Goal: Communication & Community: Answer question/provide support

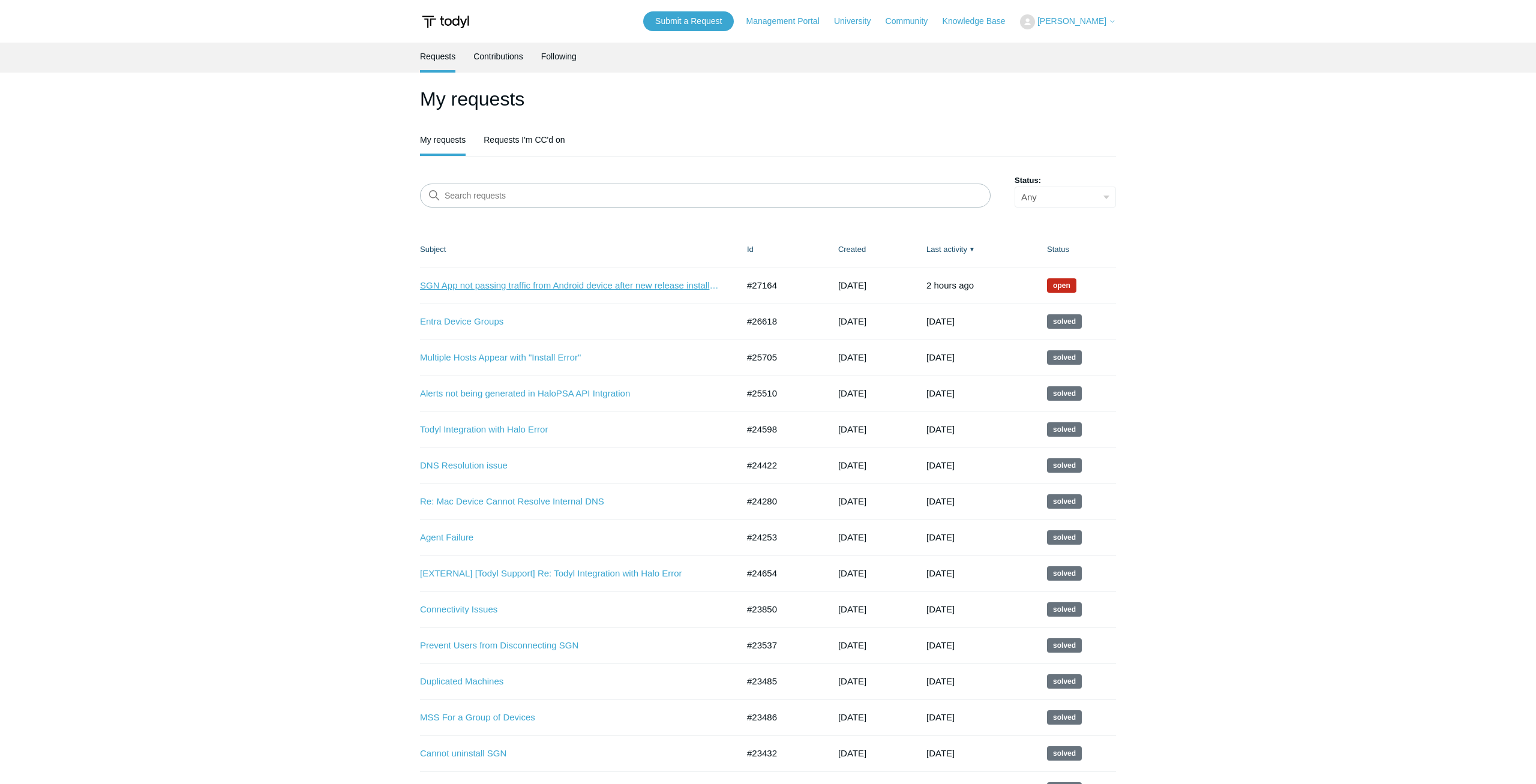
click at [576, 288] on link "SGN App not passing traffic from Android device after new release install 2.0" at bounding box center [569, 285] width 300 height 13
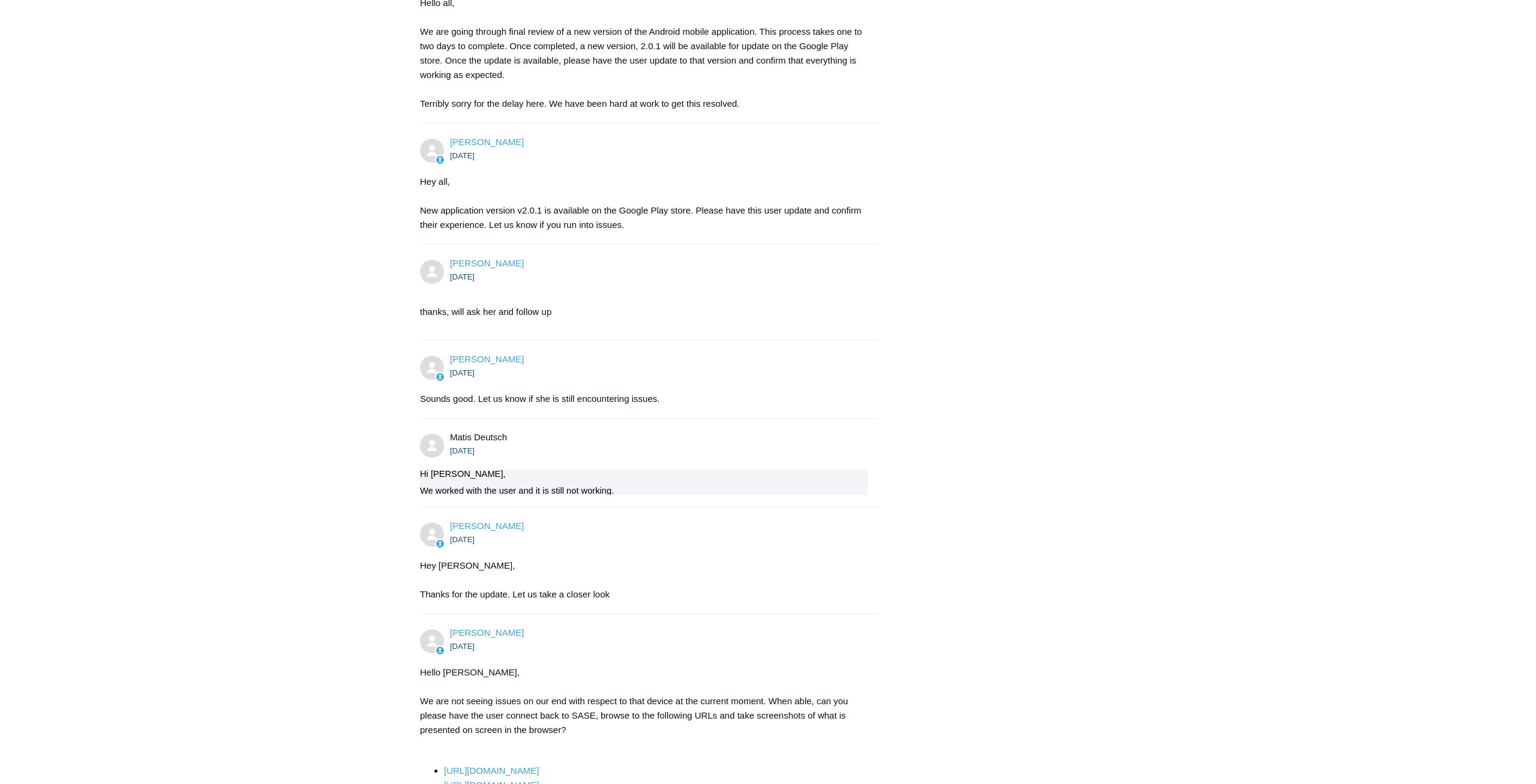
scroll to position [3405, 0]
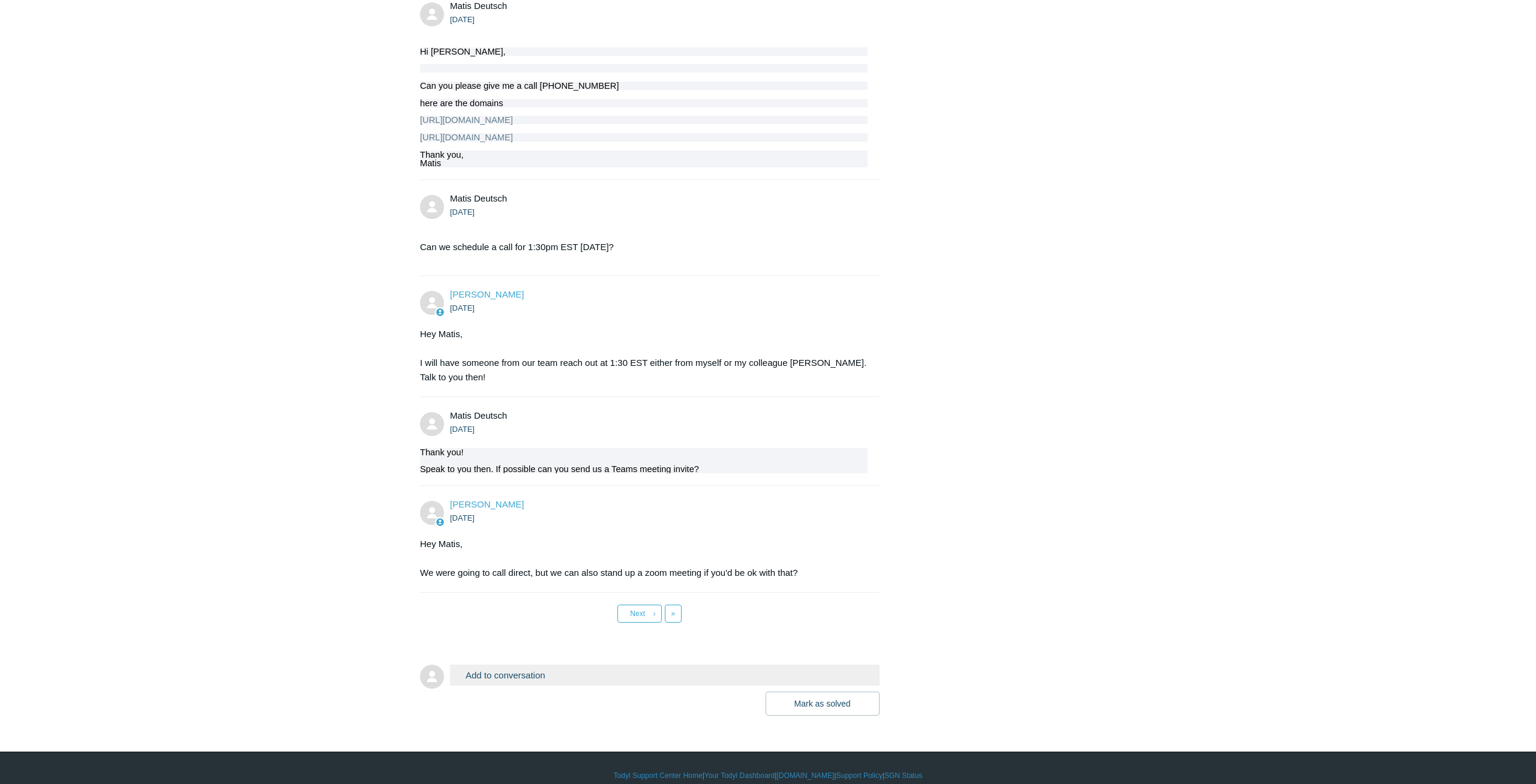
click at [508, 665] on button "Add to conversation" at bounding box center [665, 675] width 429 height 21
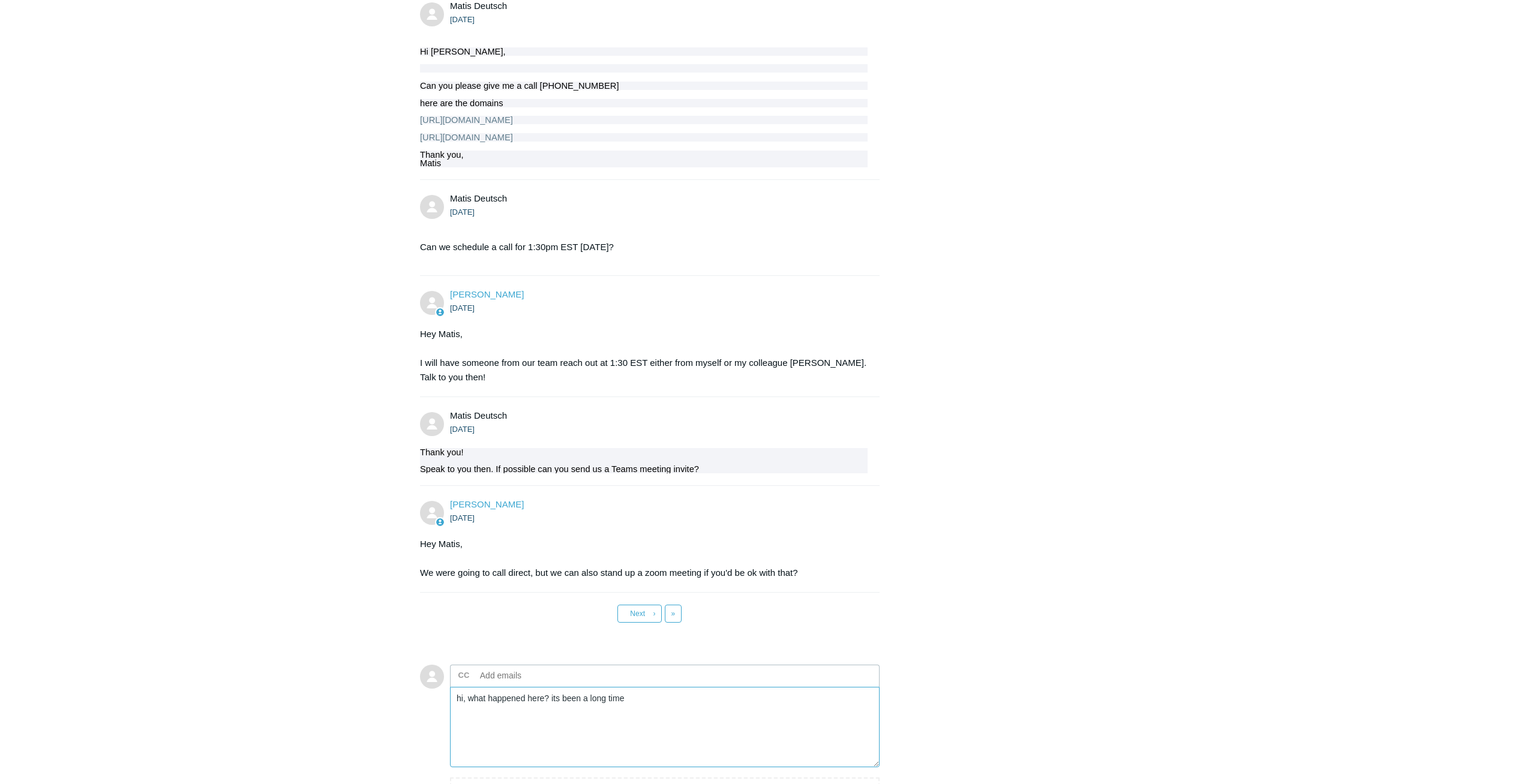
scroll to position [3534, 0]
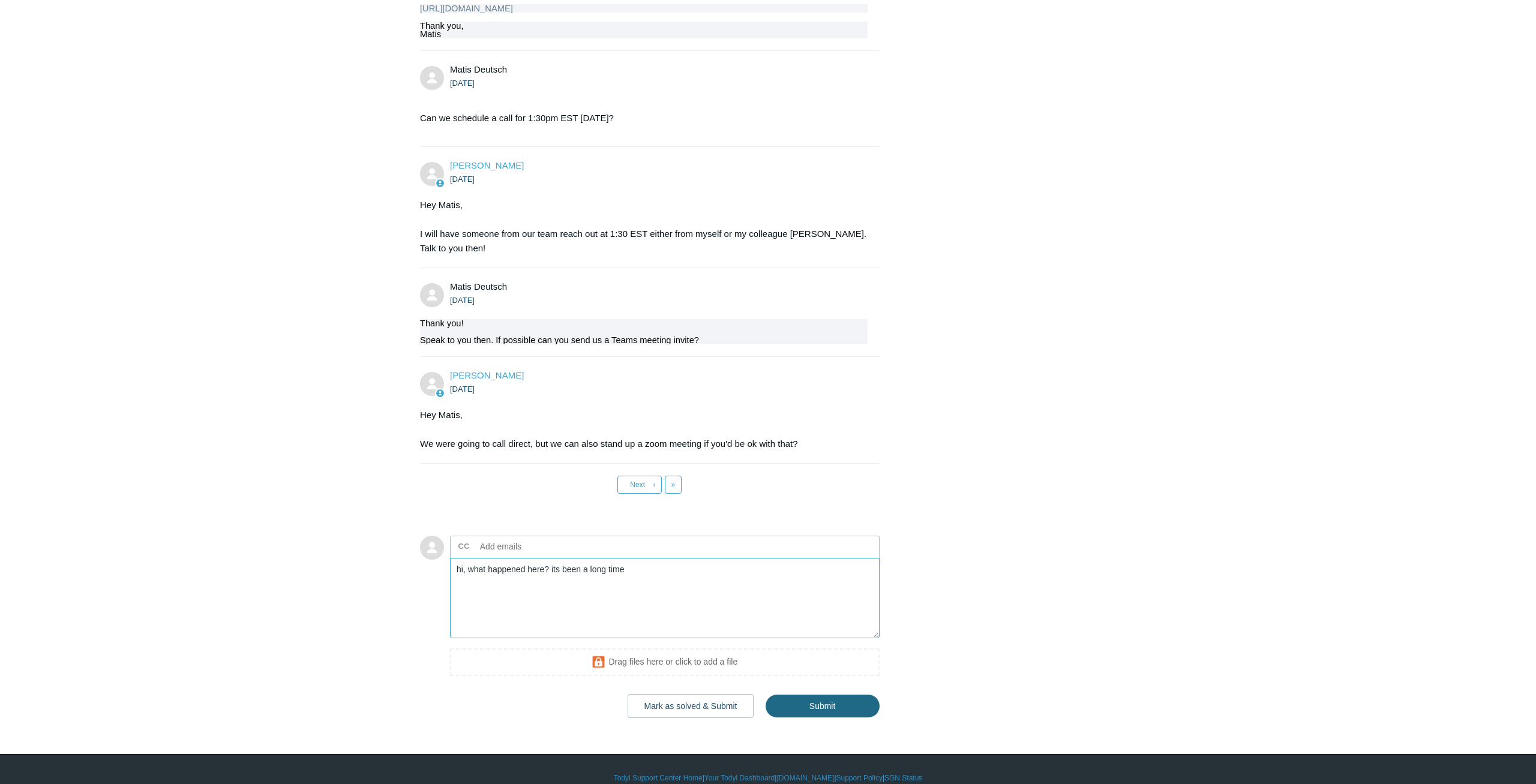
type textarea "hi, what happened here? its been a long time"
click at [861, 695] on input "Submit" at bounding box center [822, 706] width 114 height 24
